Goal: Information Seeking & Learning: Learn about a topic

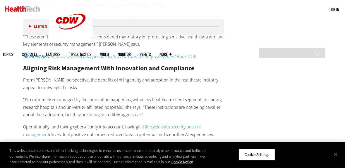
scroll to position [966, 0]
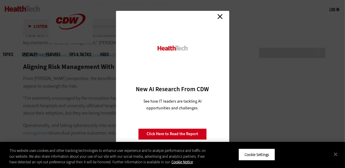
click at [219, 15] on link "Close" at bounding box center [220, 16] width 9 height 9
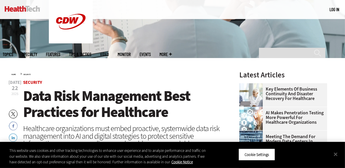
scroll to position [117, 0]
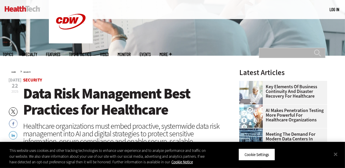
click at [267, 48] on input "Search" at bounding box center [292, 53] width 66 height 10
type input "****"
click at [314, 49] on input "******" at bounding box center [317, 55] width 7 height 12
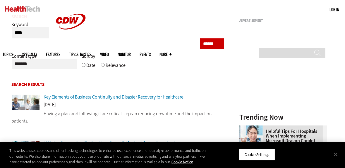
scroll to position [87, 0]
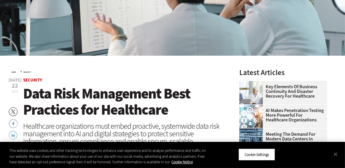
click at [167, 137] on div "Healthcare organizations must embed proactive, systemwide data risk management …" at bounding box center [123, 137] width 201 height 30
click at [263, 154] on button "Cookie Settings" at bounding box center [256, 154] width 37 height 12
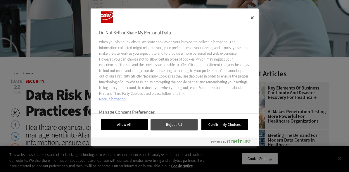
click at [177, 129] on button "Reject All" at bounding box center [174, 124] width 47 height 11
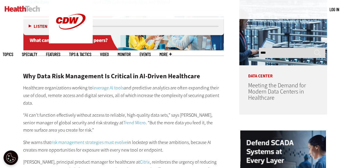
scroll to position [439, 0]
